Goal: Task Accomplishment & Management: Complete application form

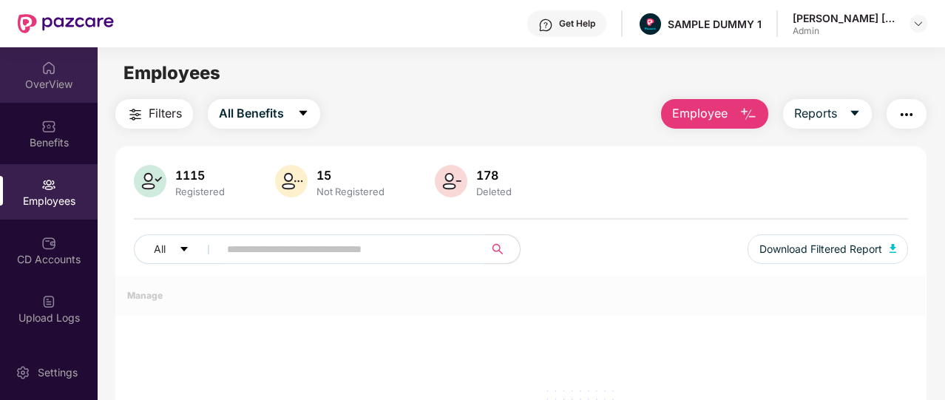
click at [38, 79] on div "OverView" at bounding box center [49, 84] width 98 height 15
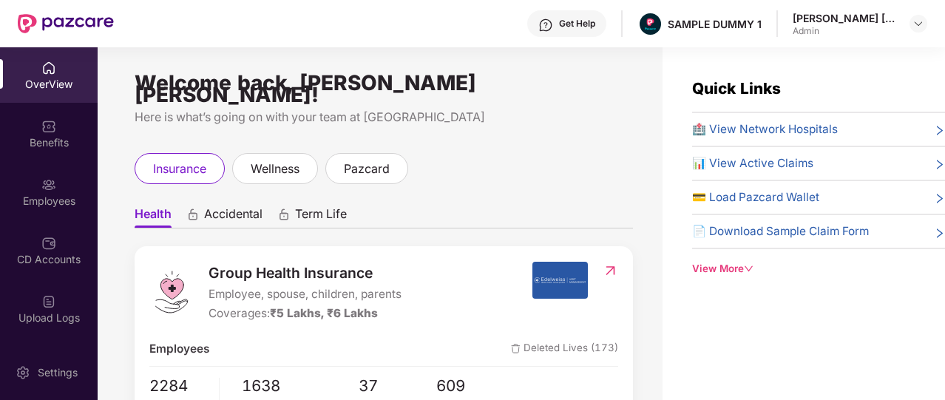
click at [736, 262] on div "View More" at bounding box center [818, 269] width 253 height 16
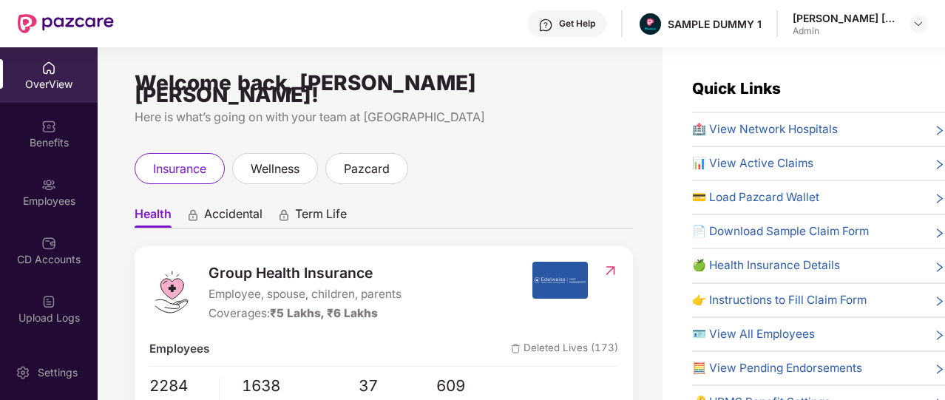
scroll to position [62, 0]
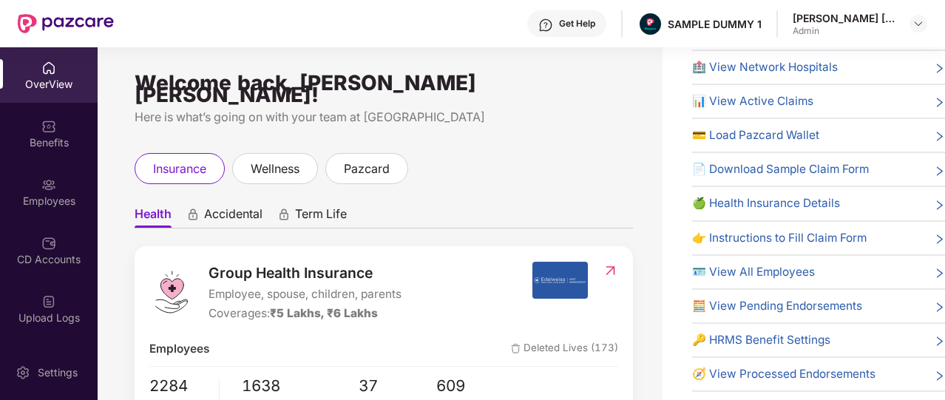
click at [767, 331] on span "🔑 HRMS Benefit Settings" at bounding box center [761, 340] width 138 height 18
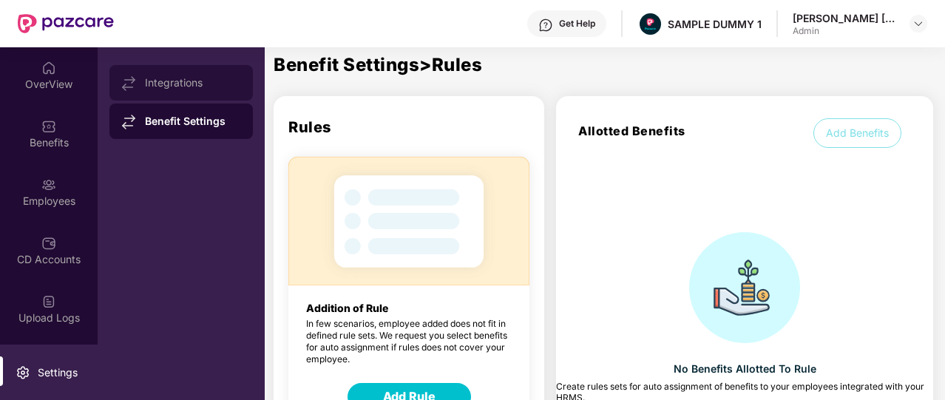
click at [223, 73] on div "Integrations" at bounding box center [180, 82] width 143 height 35
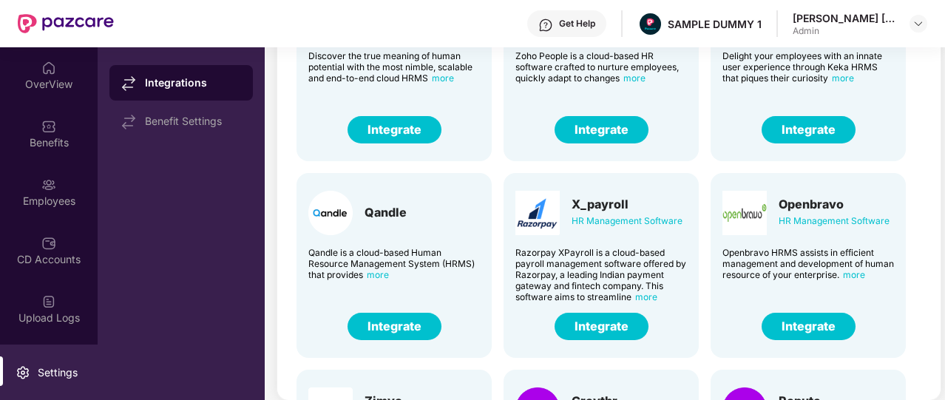
scroll to position [0, 0]
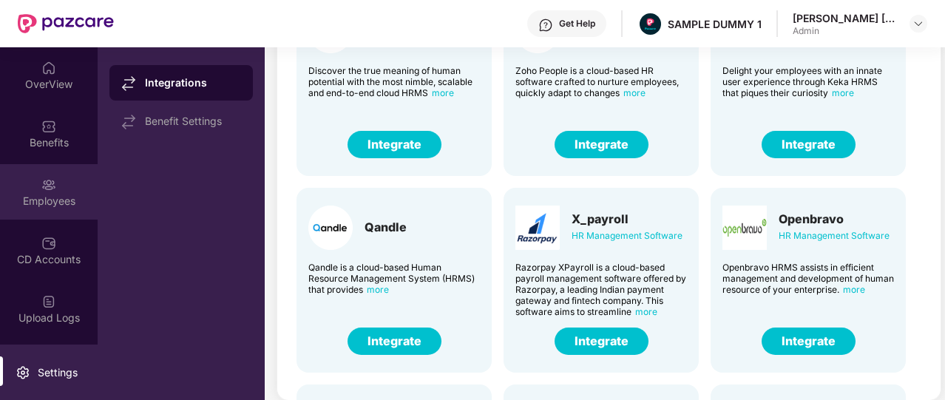
click at [68, 181] on div "Employees" at bounding box center [49, 191] width 98 height 55
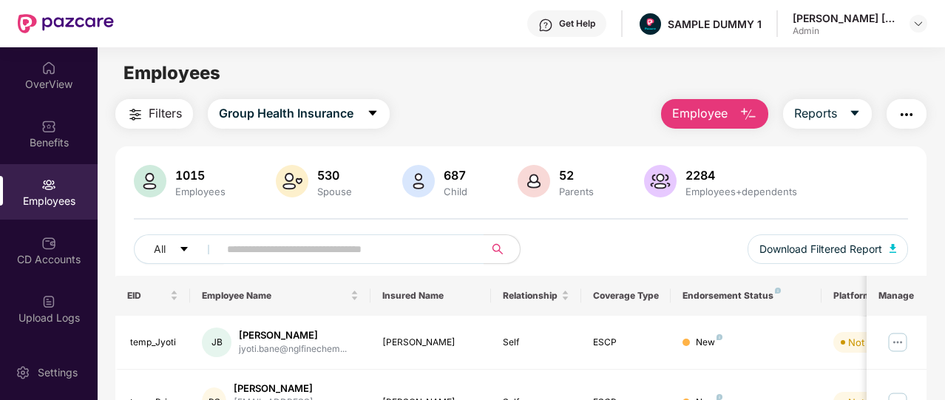
click at [705, 127] on button "Employee" at bounding box center [714, 114] width 107 height 30
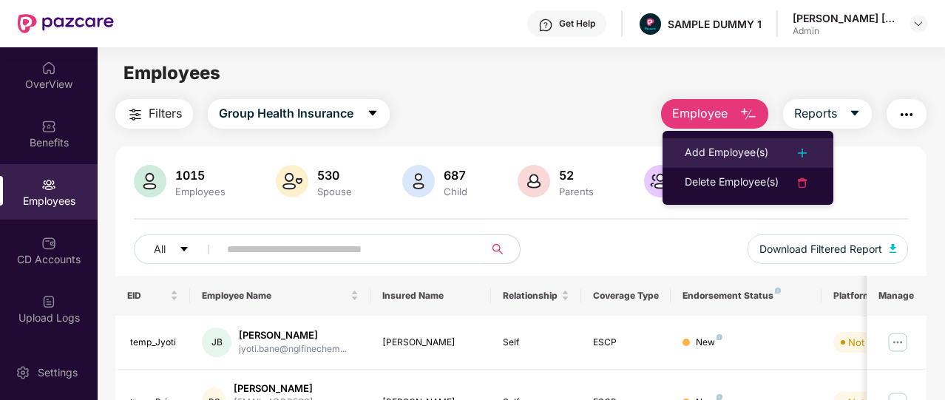
click at [701, 143] on li "Add Employee(s)" at bounding box center [747, 153] width 171 height 30
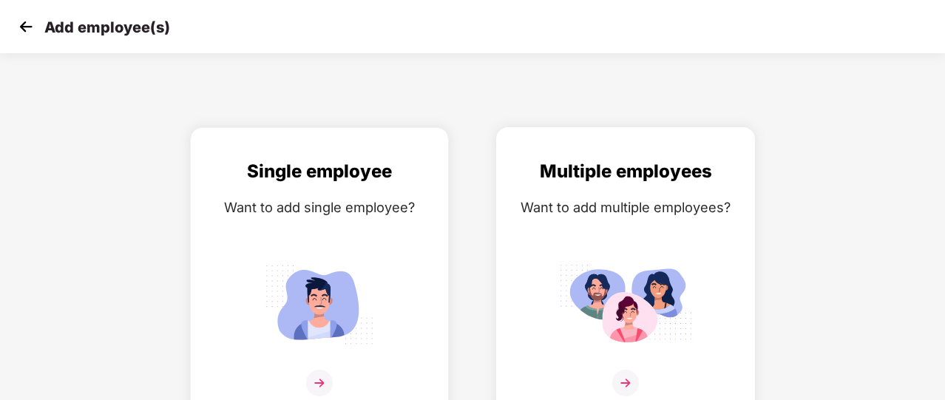
click at [606, 228] on div "Multiple employees Want to add multiple employees?" at bounding box center [626, 285] width 228 height 257
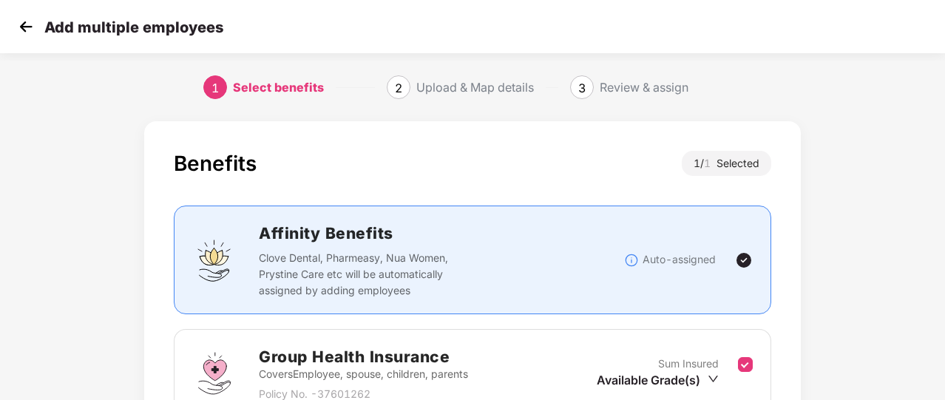
scroll to position [194, 0]
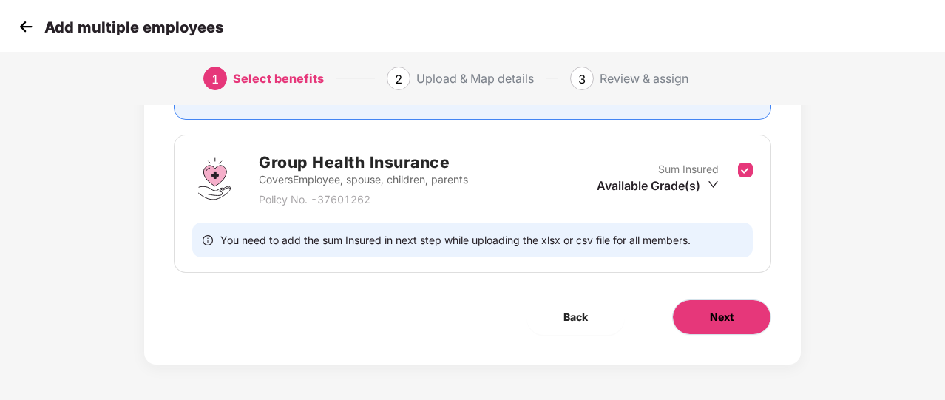
click at [732, 302] on button "Next" at bounding box center [721, 316] width 99 height 35
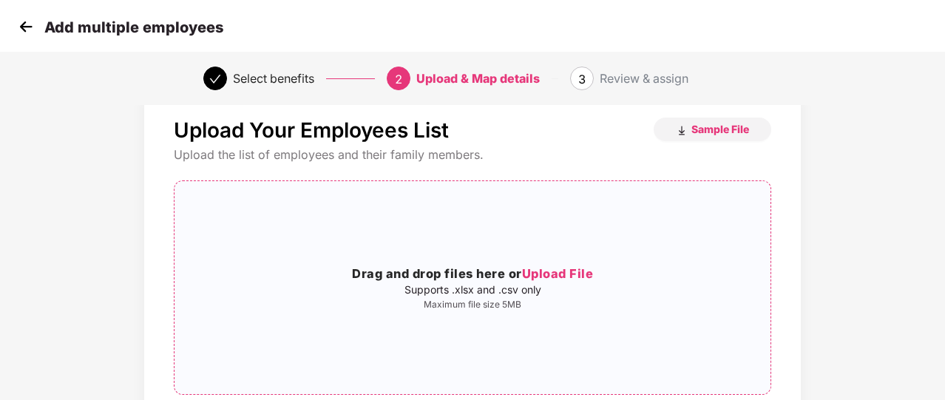
scroll to position [33, 0]
click at [28, 24] on img at bounding box center [26, 27] width 22 height 22
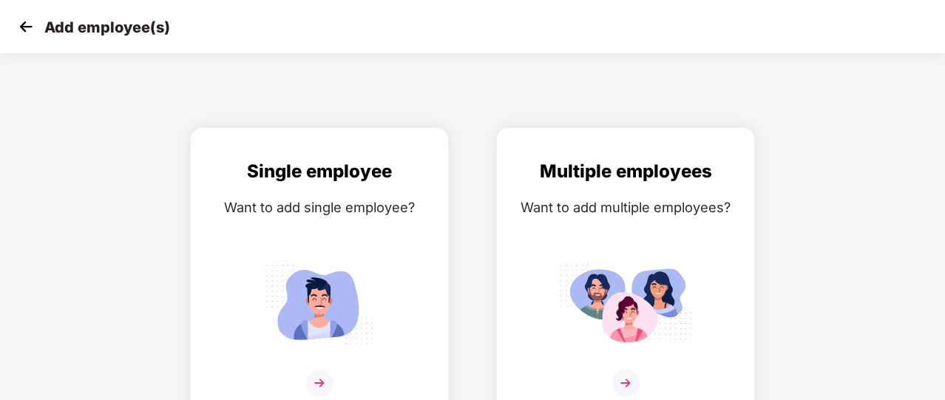
click at [28, 24] on img at bounding box center [26, 27] width 22 height 22
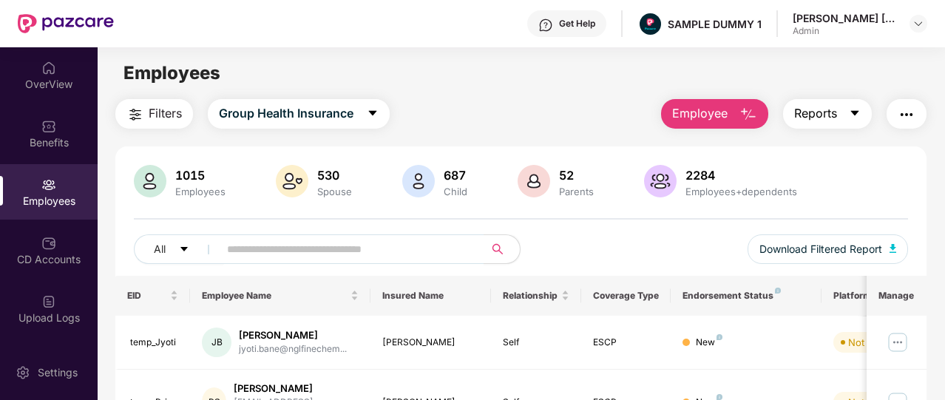
click at [812, 115] on span "Reports" at bounding box center [815, 113] width 43 height 18
click at [926, 109] on button "button" at bounding box center [907, 114] width 40 height 30
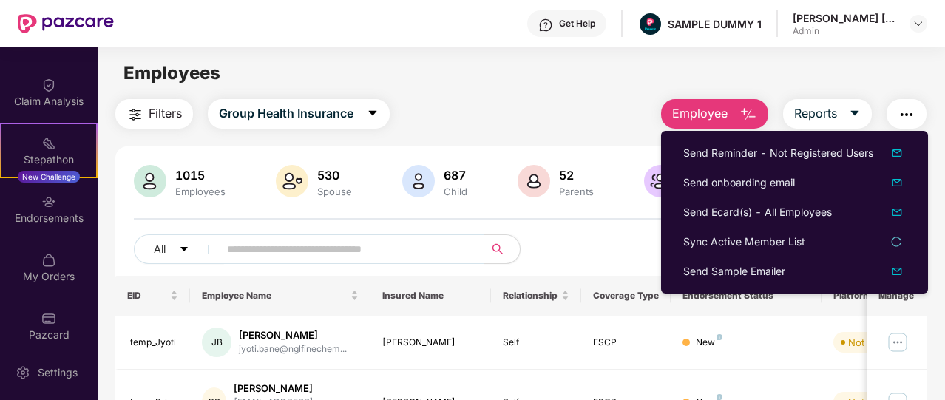
scroll to position [345, 0]
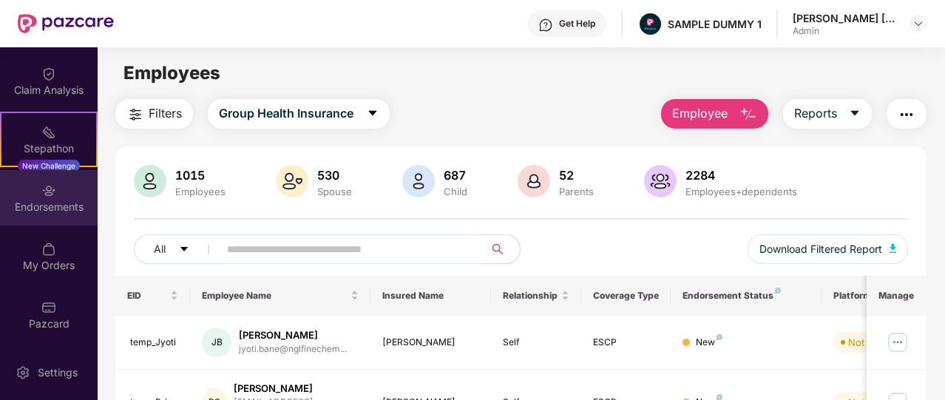
click at [58, 201] on div "Endorsements" at bounding box center [49, 207] width 98 height 15
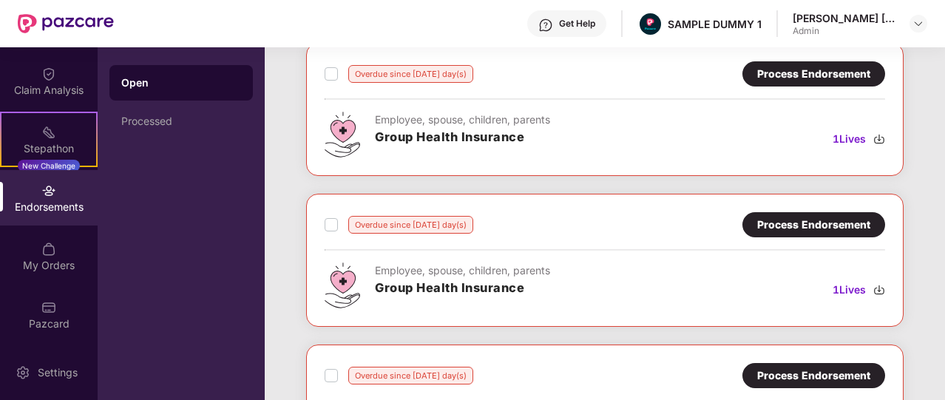
scroll to position [690, 0]
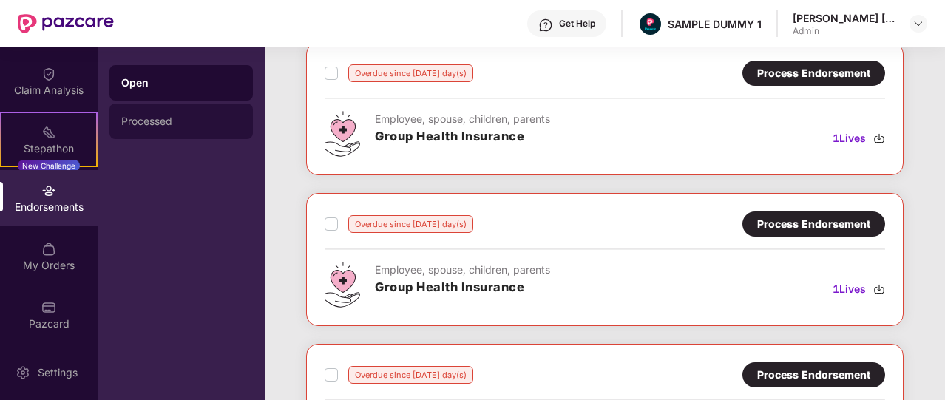
click at [192, 123] on div "Processed" at bounding box center [181, 121] width 120 height 12
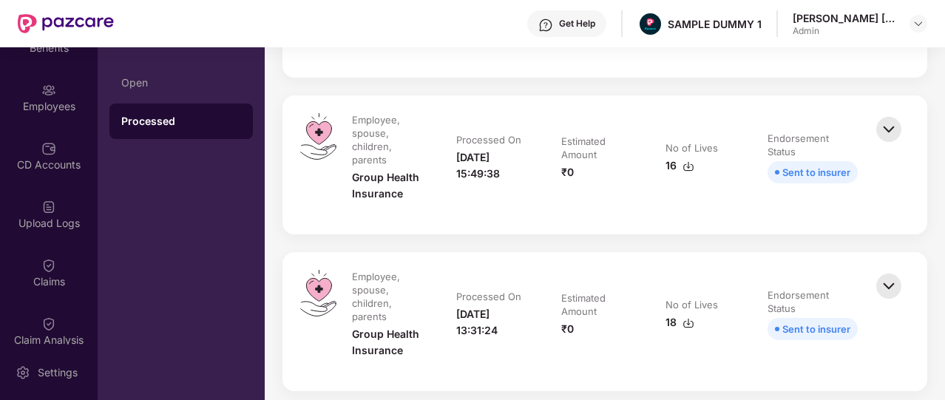
scroll to position [0, 0]
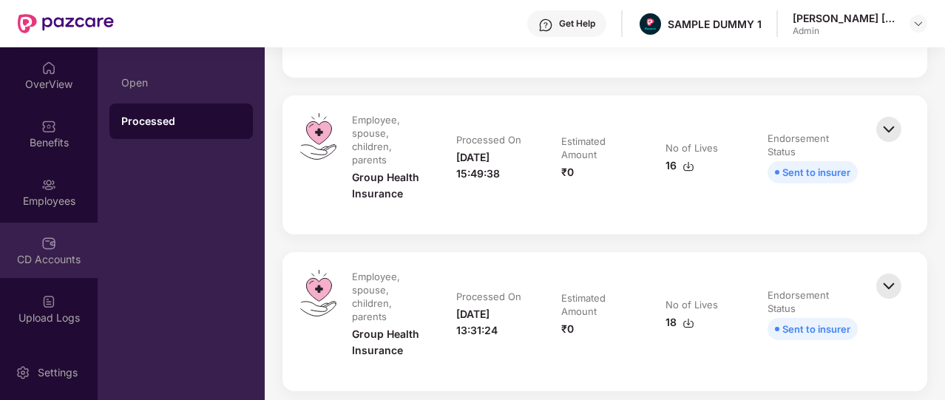
click at [71, 251] on div "CD Accounts" at bounding box center [49, 250] width 98 height 55
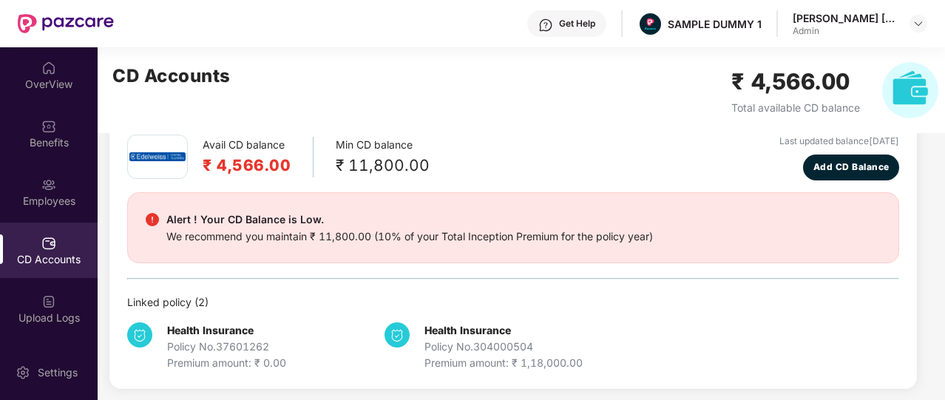
scroll to position [32, 0]
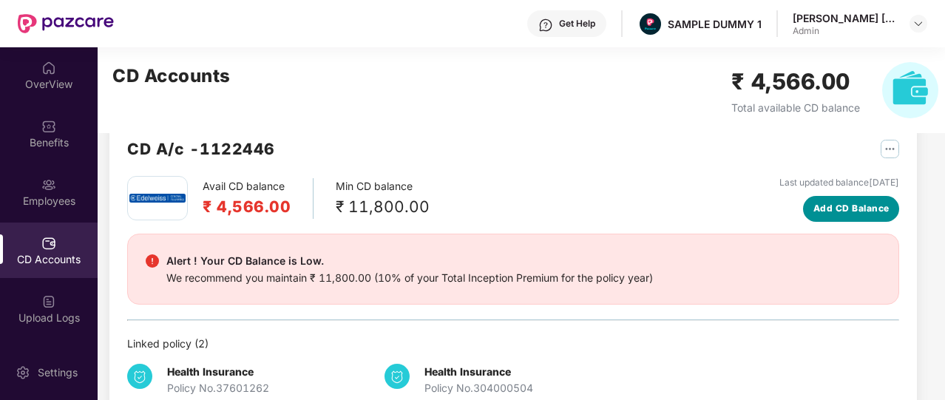
click at [837, 206] on span "Add CD Balance" at bounding box center [851, 209] width 76 height 14
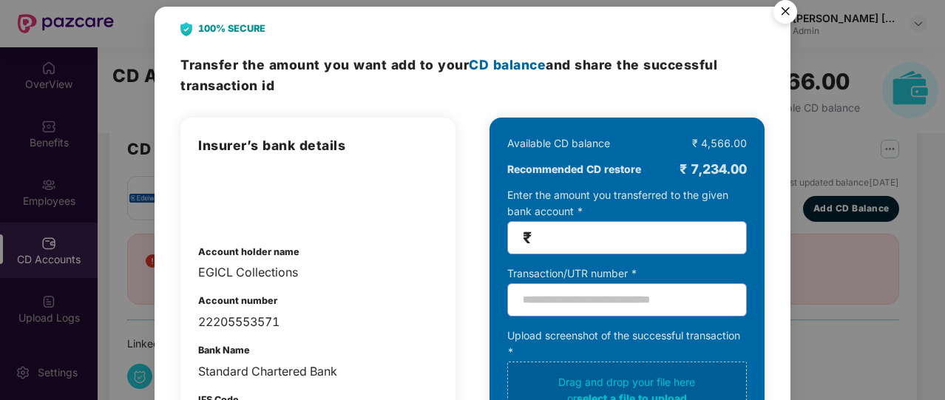
scroll to position [0, 0]
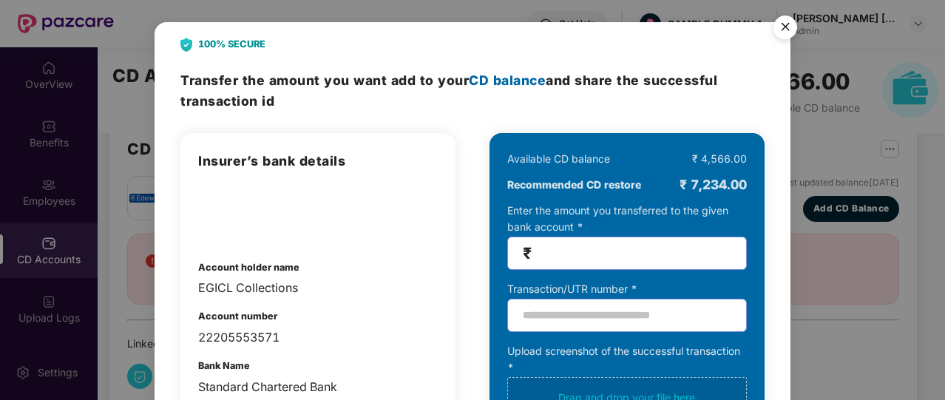
click at [830, 98] on div "100% SECURE Transfer the amount you want add to your CD balance and share the s…" at bounding box center [472, 200] width 945 height 400
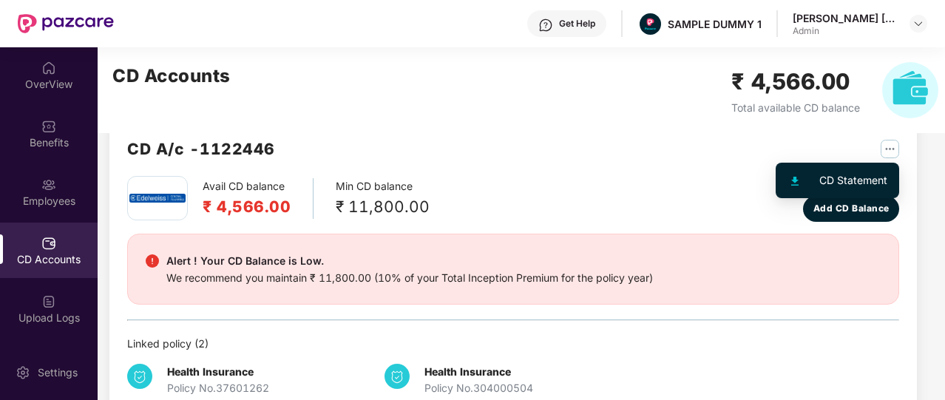
click at [883, 148] on img "button" at bounding box center [890, 149] width 18 height 18
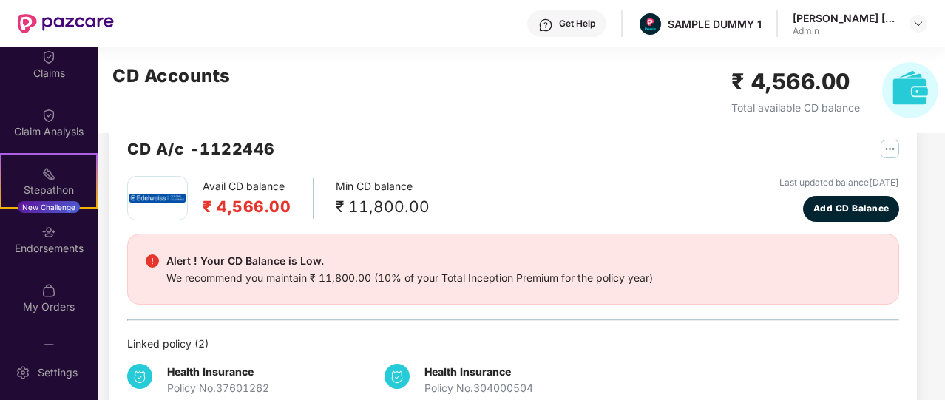
scroll to position [304, 0]
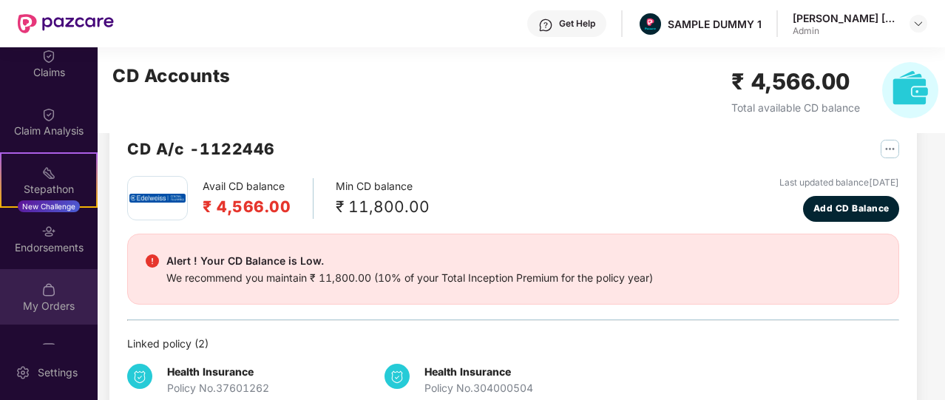
click at [59, 289] on div "My Orders" at bounding box center [49, 296] width 98 height 55
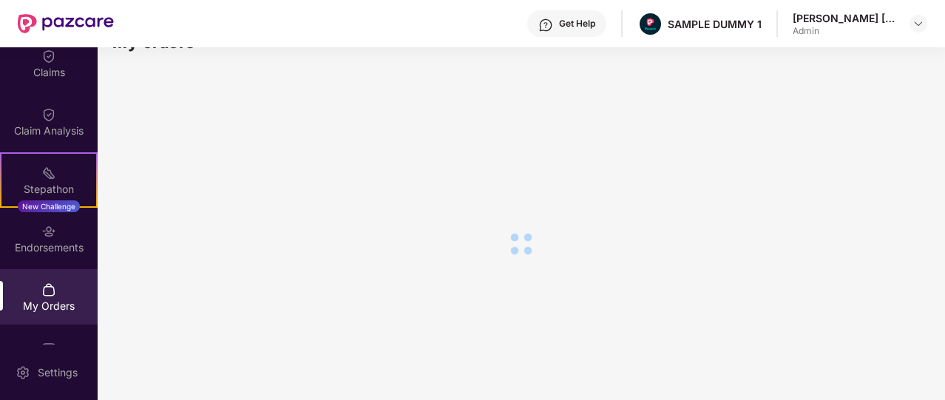
scroll to position [0, 0]
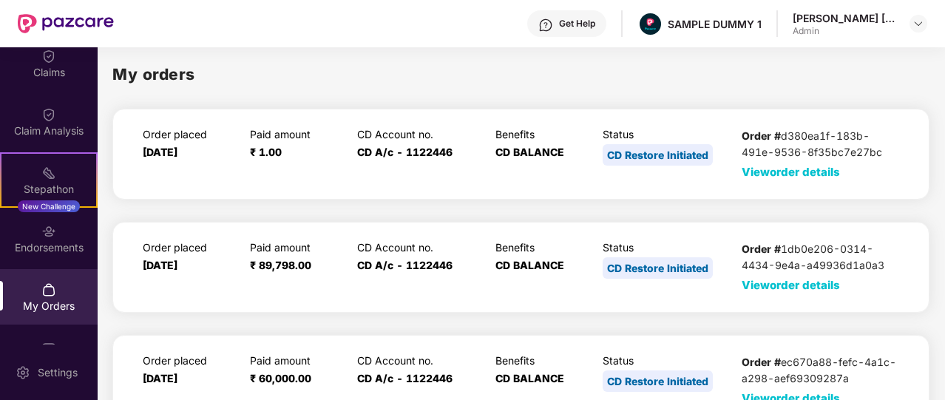
click at [782, 177] on span "View order details" at bounding box center [791, 172] width 98 height 14
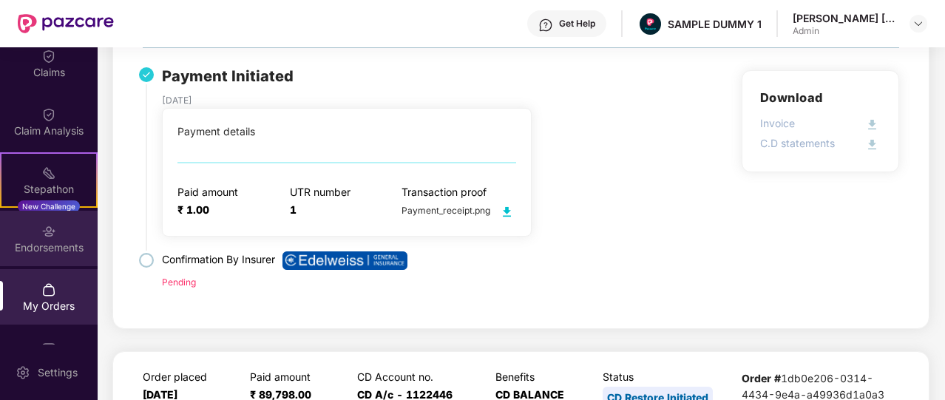
scroll to position [147, 0]
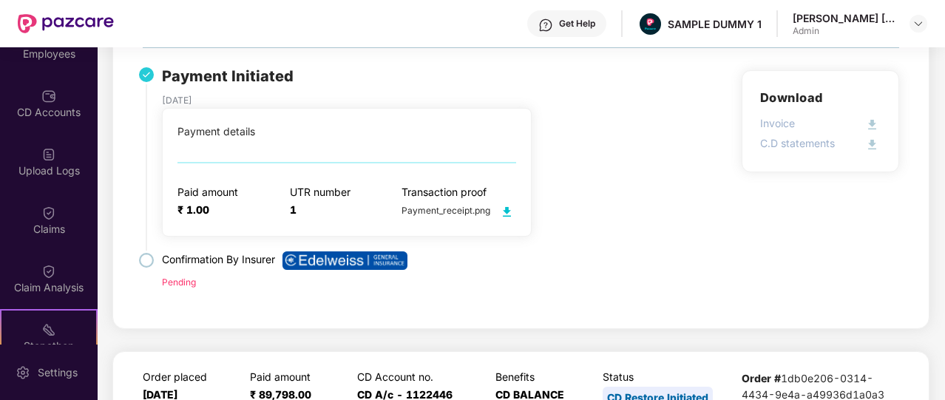
click at [84, 232] on div "Claims" at bounding box center [49, 229] width 98 height 15
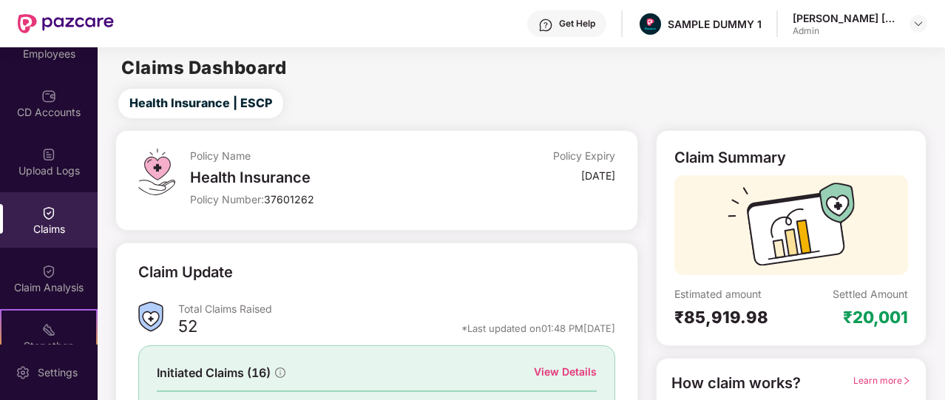
scroll to position [177, 0]
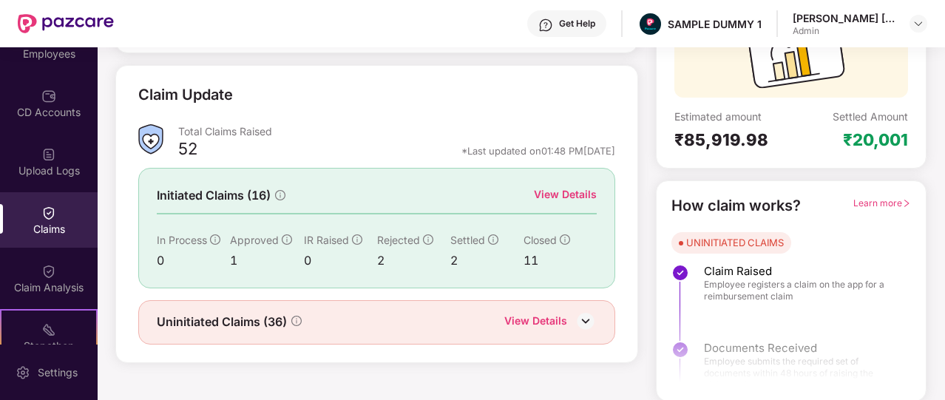
click at [575, 197] on div "View Details" at bounding box center [565, 194] width 63 height 16
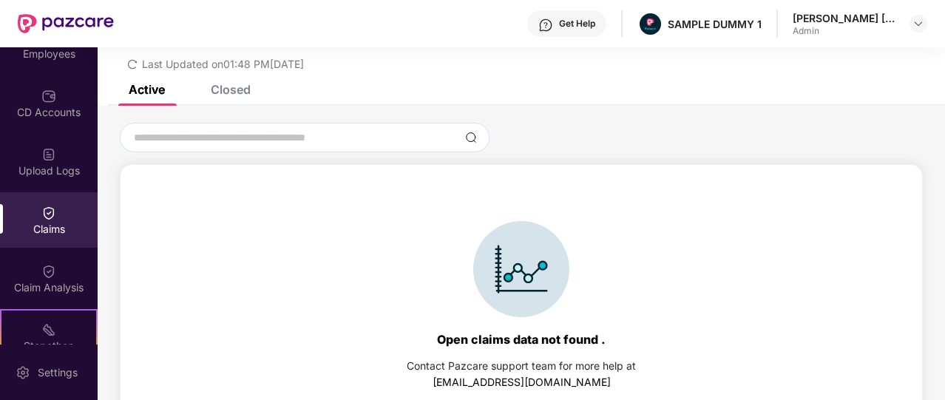
scroll to position [64, 0]
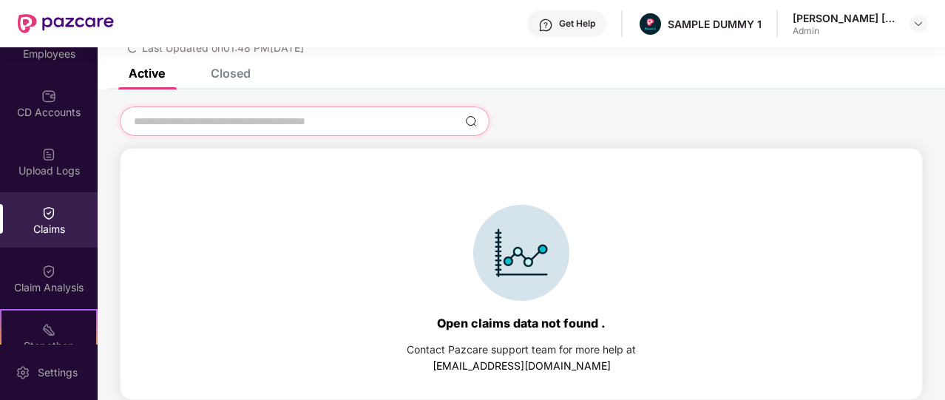
click at [203, 119] on input at bounding box center [295, 122] width 327 height 16
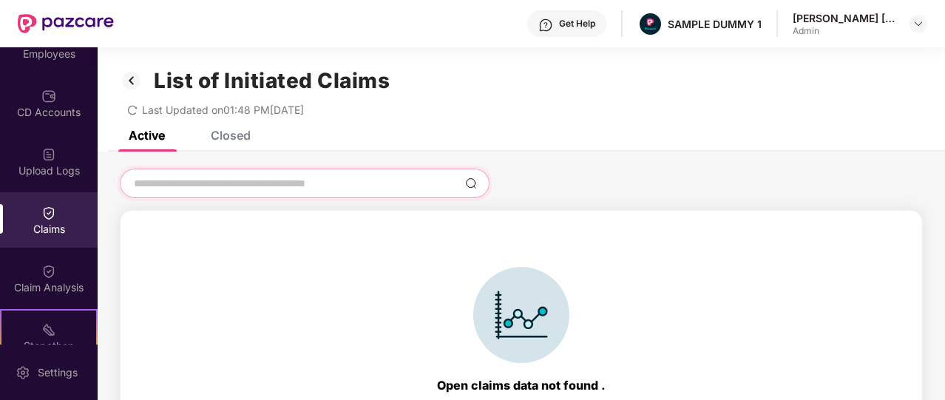
scroll to position [0, 0]
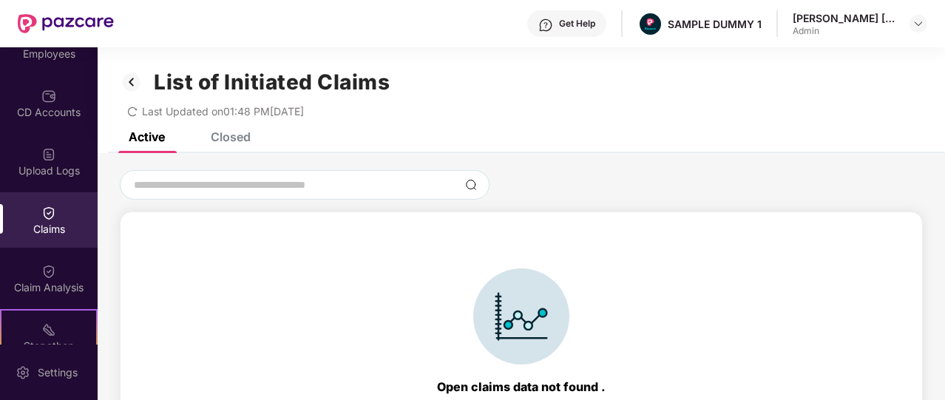
click at [131, 88] on img at bounding box center [132, 82] width 24 height 25
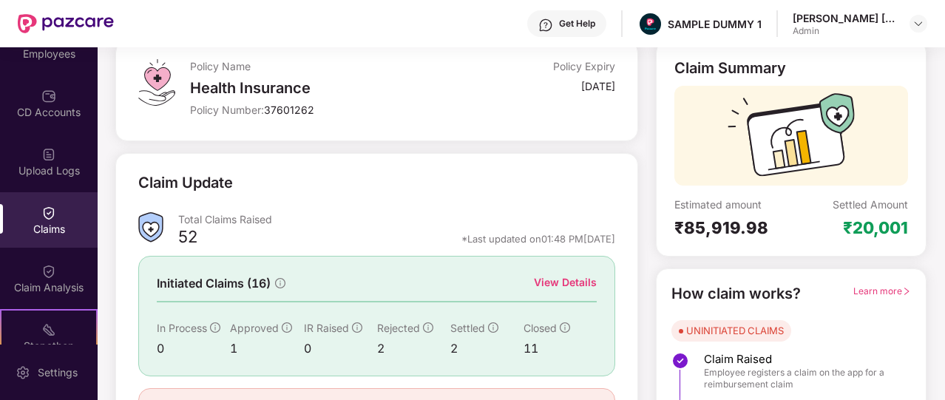
scroll to position [177, 0]
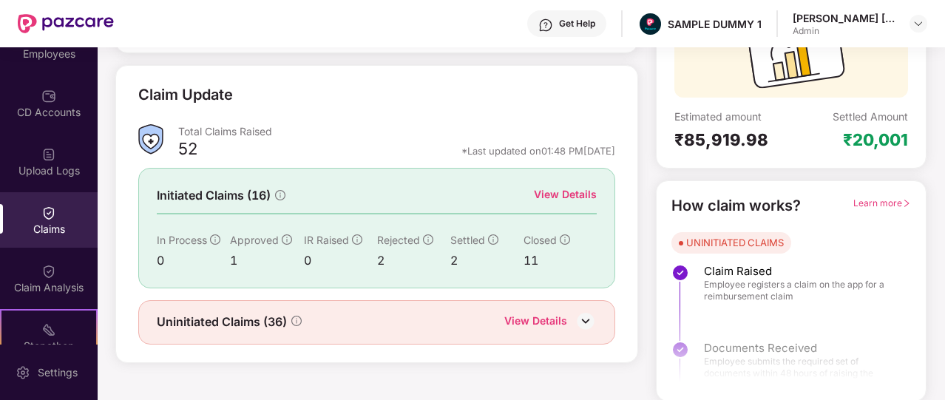
click at [532, 313] on div "View Details" at bounding box center [535, 322] width 63 height 19
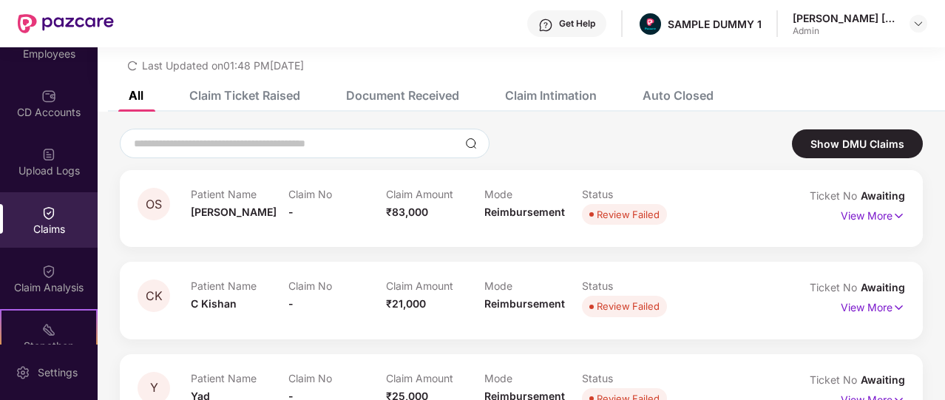
scroll to position [44, 0]
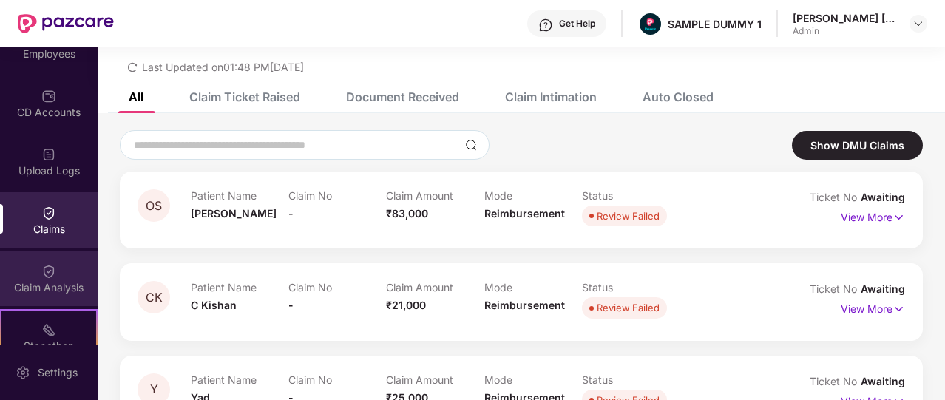
click at [89, 290] on div "Claim Analysis" at bounding box center [49, 287] width 98 height 15
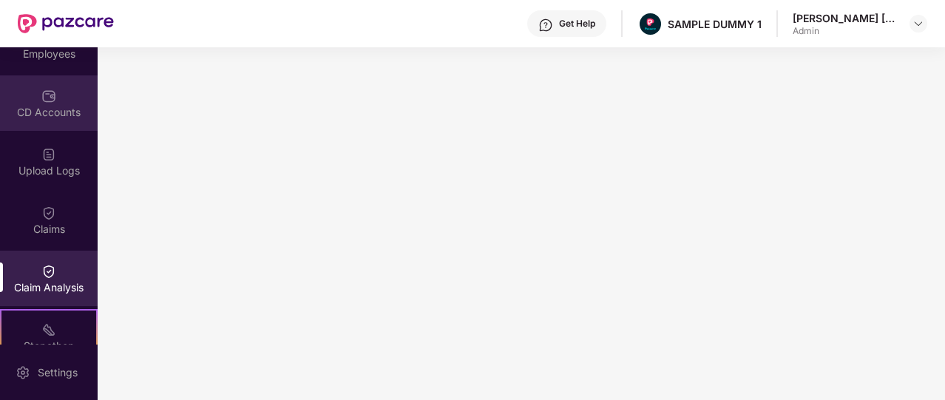
scroll to position [0, 0]
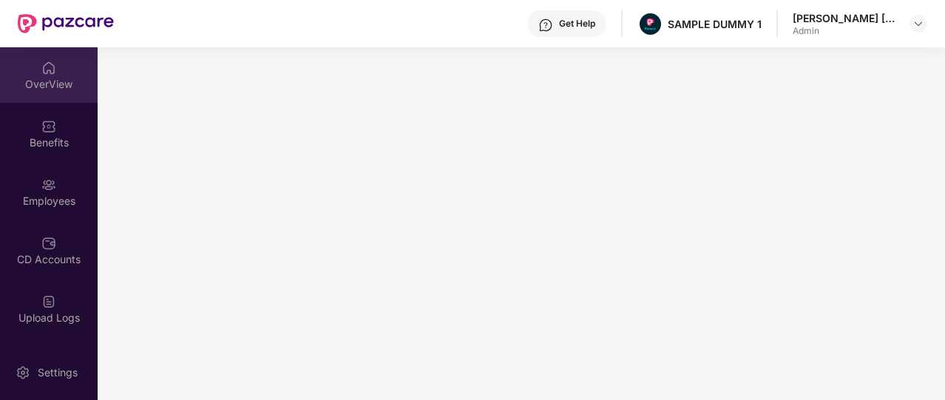
click at [55, 84] on div "OverView" at bounding box center [49, 84] width 98 height 15
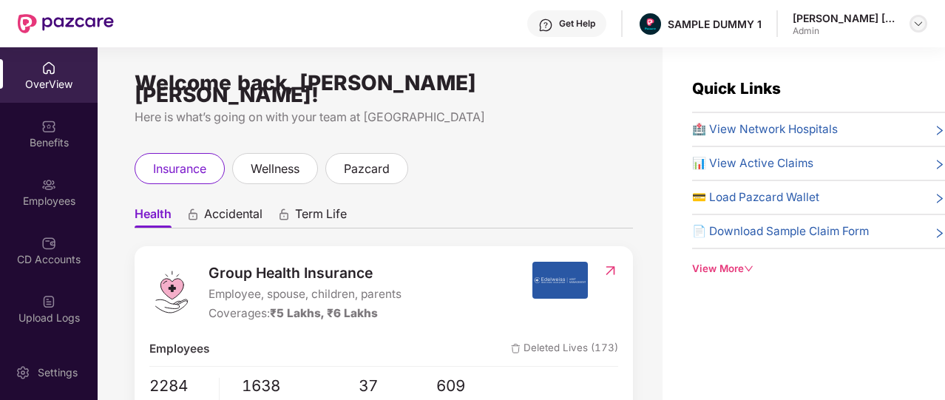
click at [910, 24] on div at bounding box center [918, 24] width 18 height 18
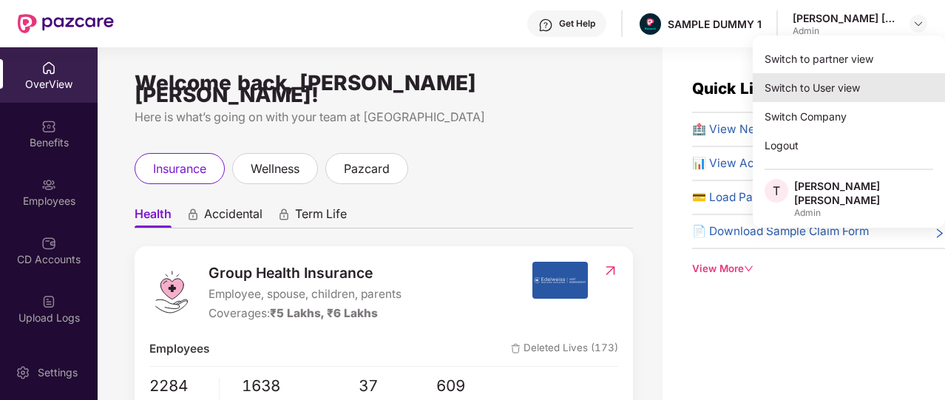
click at [860, 88] on div "Switch to User view" at bounding box center [849, 87] width 192 height 29
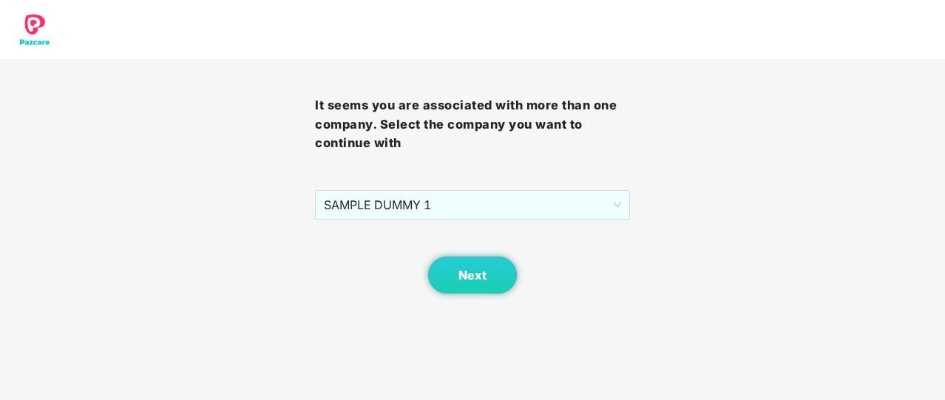
click at [860, 88] on div "It seems you are associated with more than one company. Select the company you …" at bounding box center [472, 147] width 945 height 294
click at [475, 291] on button "Next" at bounding box center [472, 275] width 89 height 37
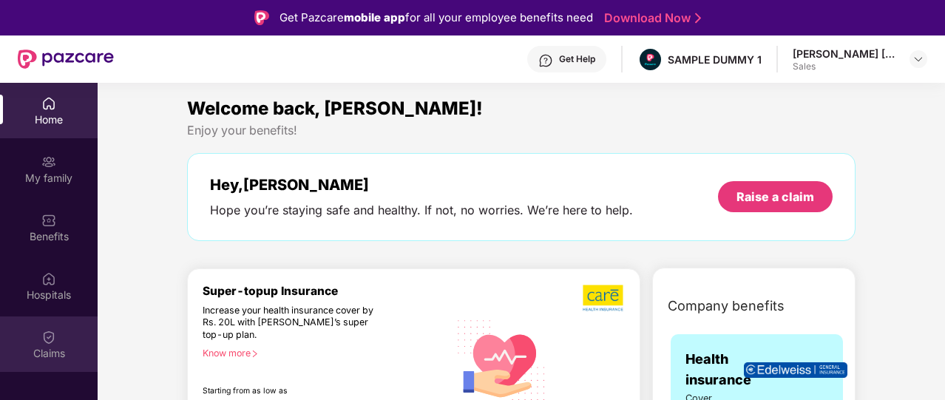
click at [52, 359] on div "Claims" at bounding box center [49, 353] width 98 height 15
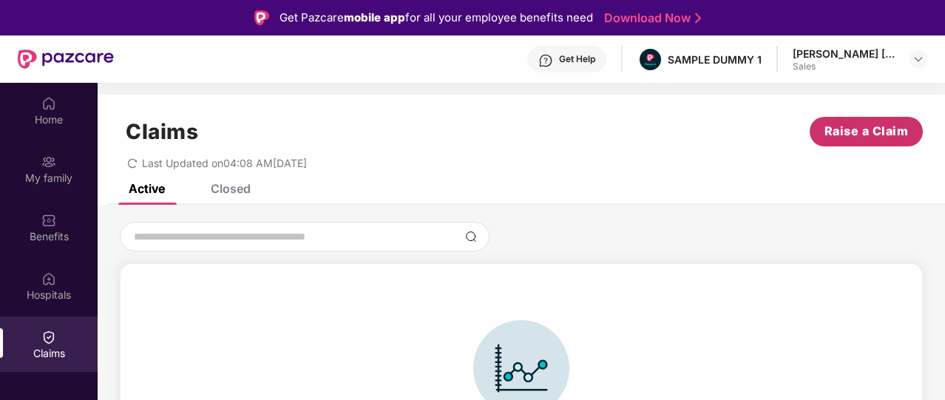
click at [872, 143] on button "Raise a Claim" at bounding box center [866, 132] width 113 height 30
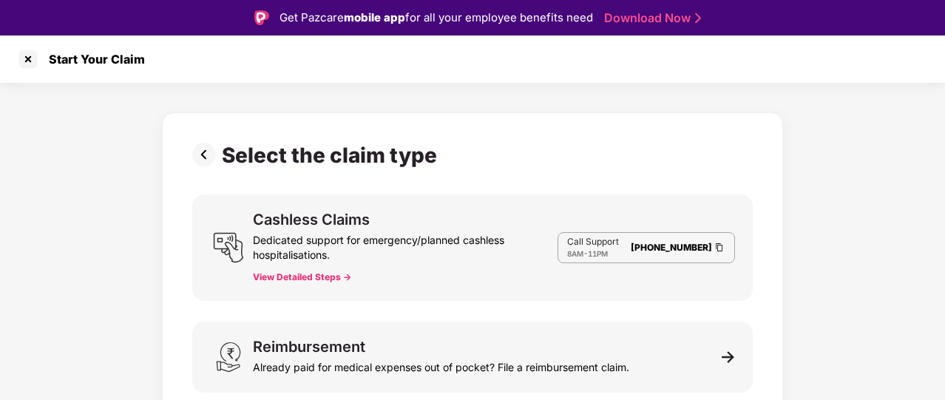
scroll to position [15, 0]
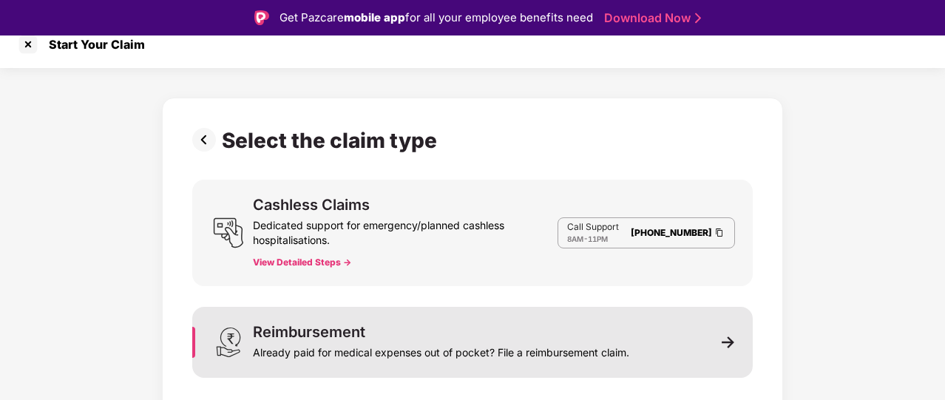
click at [601, 343] on div "Already paid for medical expenses out of pocket? File a reimbursement claim." at bounding box center [441, 349] width 376 height 21
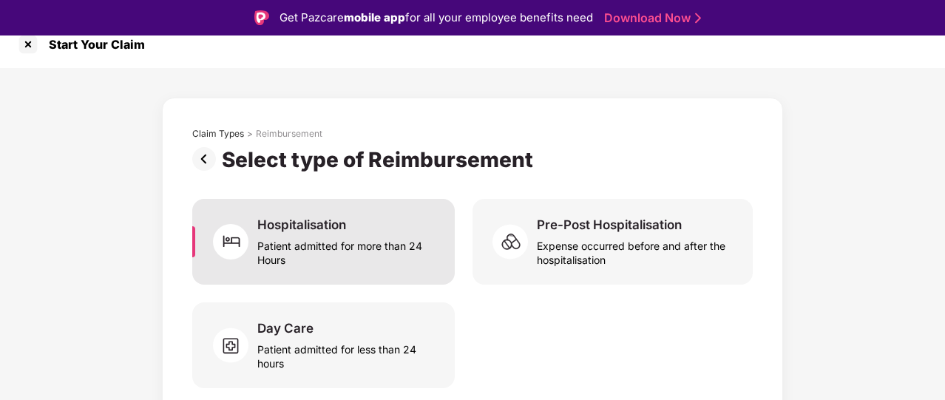
click at [377, 249] on div "Patient admitted for more than 24 Hours" at bounding box center [347, 250] width 180 height 34
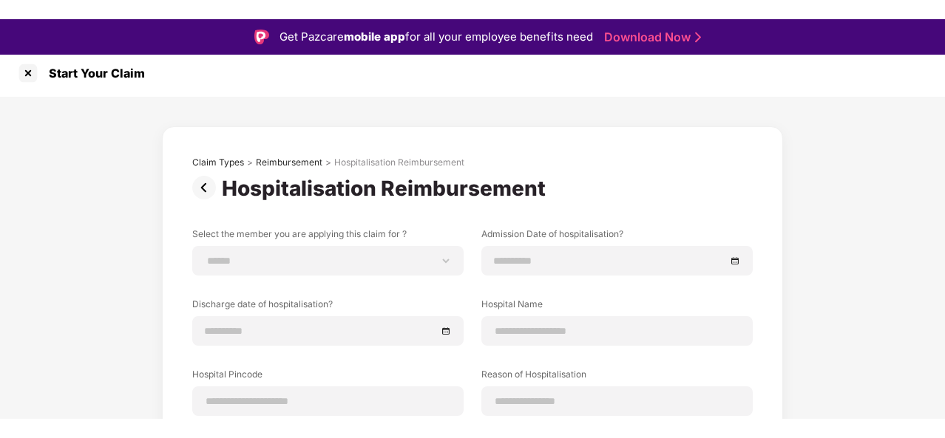
scroll to position [0, 0]
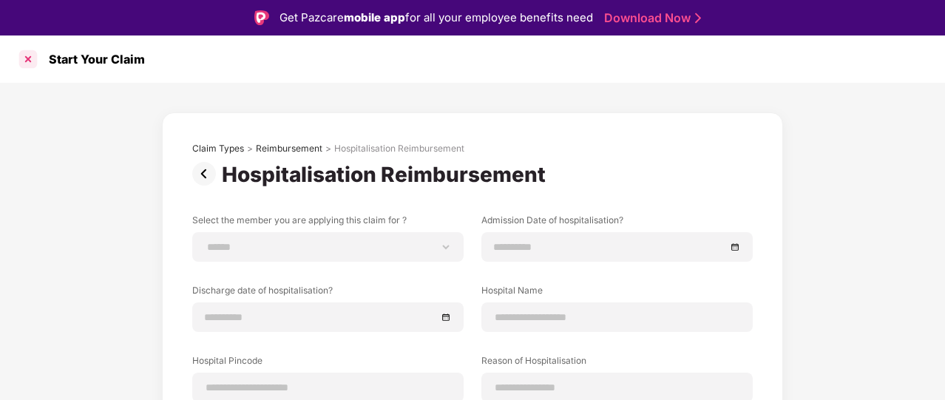
click at [29, 52] on div at bounding box center [28, 59] width 24 height 24
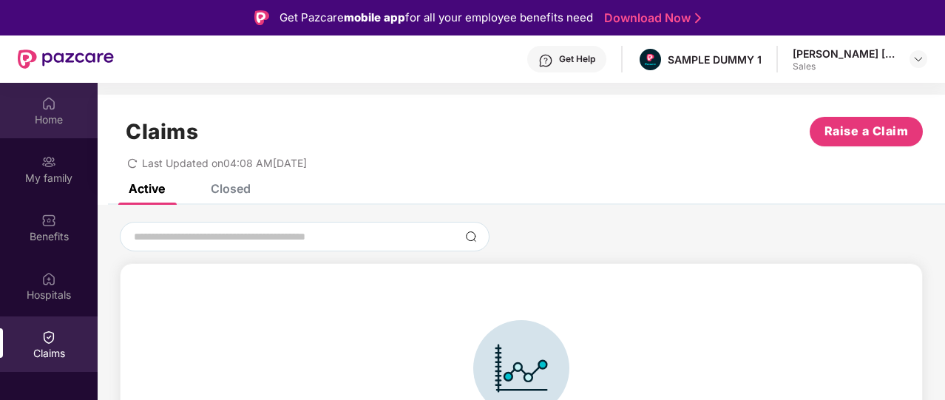
click at [50, 92] on div "Home" at bounding box center [49, 110] width 98 height 55
